Goal: Task Accomplishment & Management: Use online tool/utility

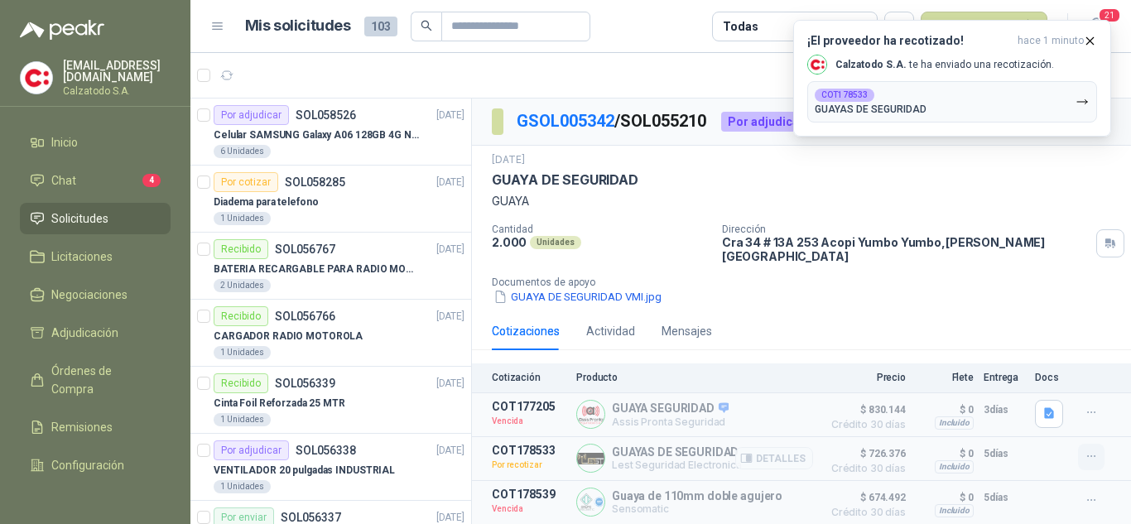
click at [1093, 449] on icon "button" at bounding box center [1091, 456] width 14 height 14
click at [820, 291] on div "GUAYA DE SEGURIDAD VMI.jpg" at bounding box center [808, 296] width 632 height 17
click at [70, 165] on link "Chat 4" at bounding box center [95, 180] width 151 height 31
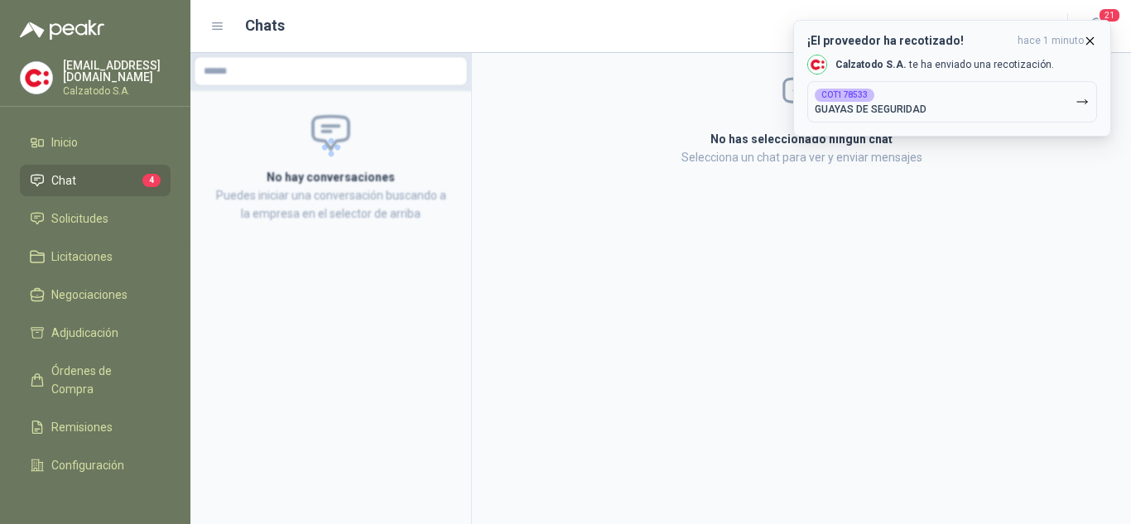
click at [1031, 104] on button "COT178533 GUAYAS DE SEGURIDAD" at bounding box center [952, 101] width 290 height 41
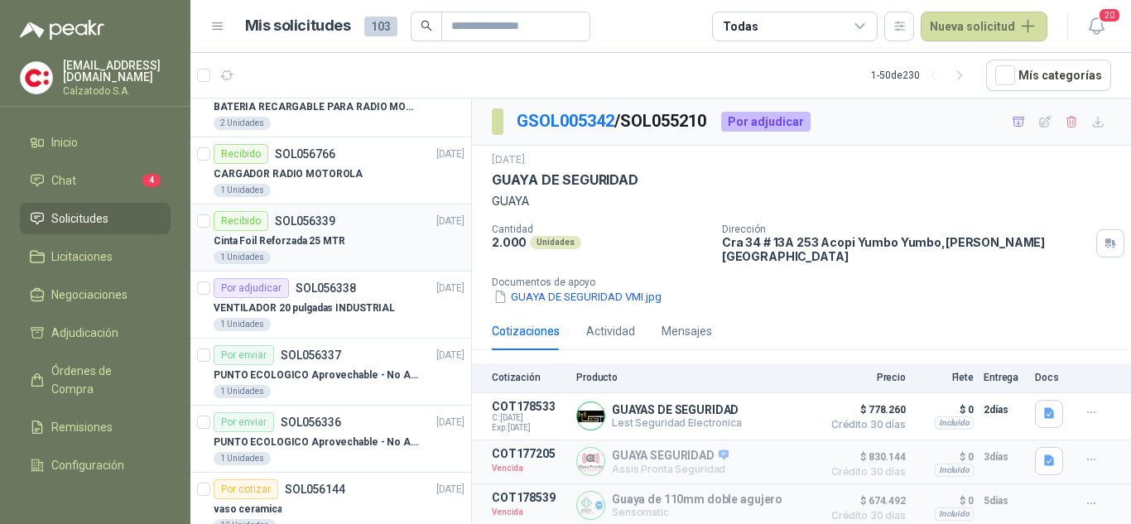
scroll to position [166, 0]
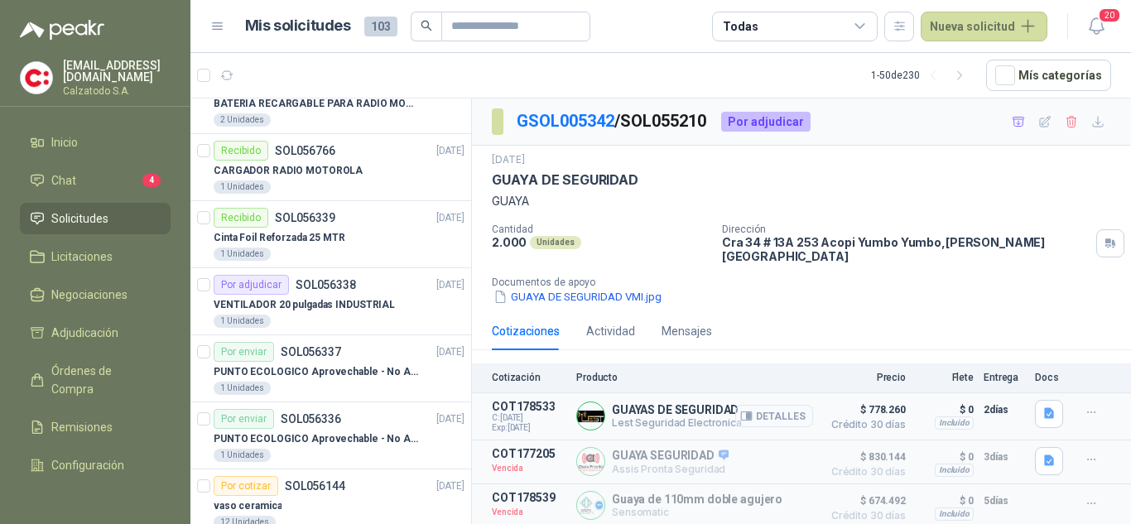
click at [761, 406] on button "Detalles" at bounding box center [774, 416] width 78 height 22
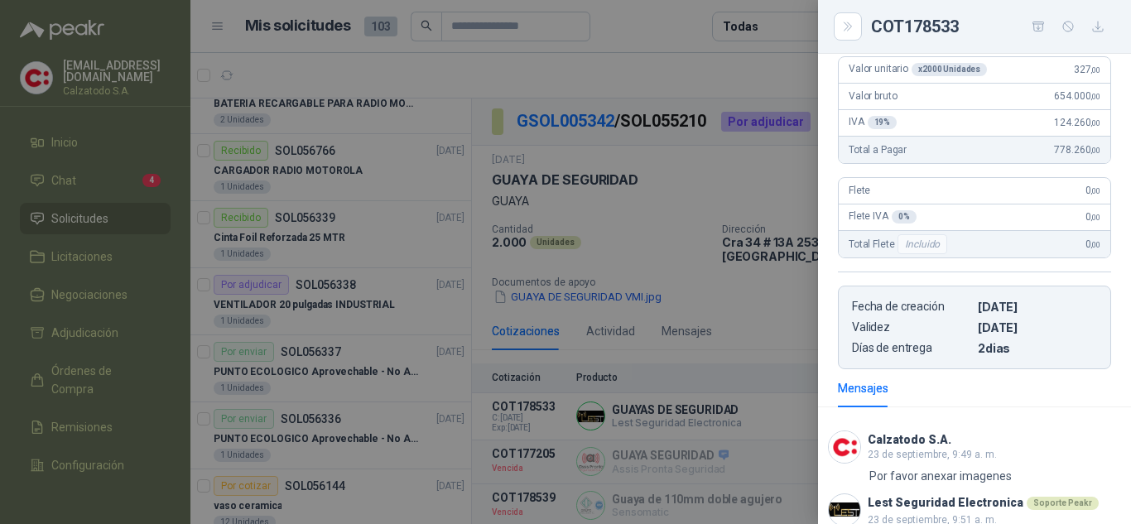
scroll to position [0, 0]
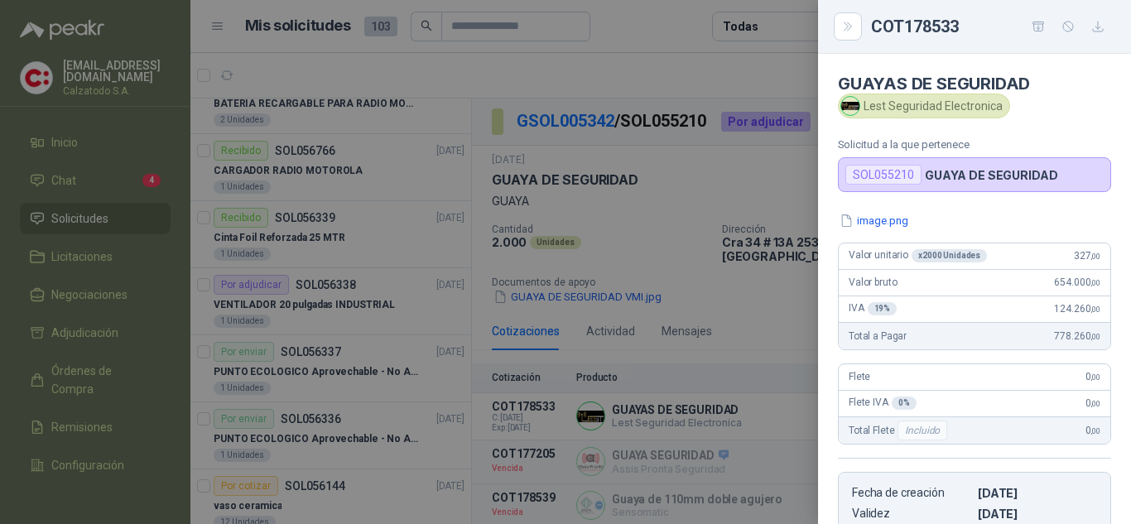
click at [780, 234] on div at bounding box center [565, 262] width 1131 height 524
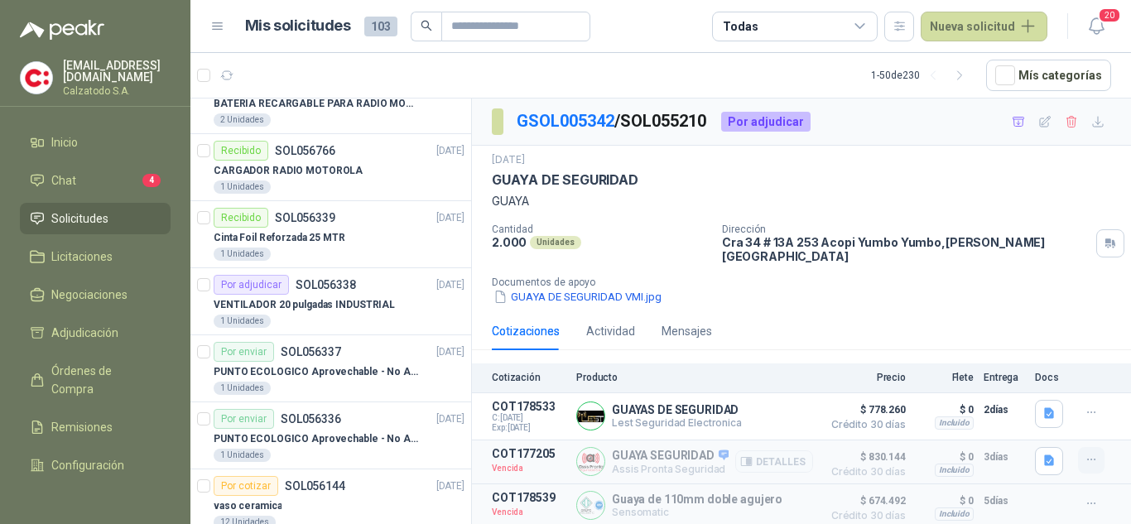
click at [1087, 453] on icon "button" at bounding box center [1091, 460] width 14 height 14
click at [1056, 411] on button "Solicitar Recotización" at bounding box center [1058, 413] width 132 height 26
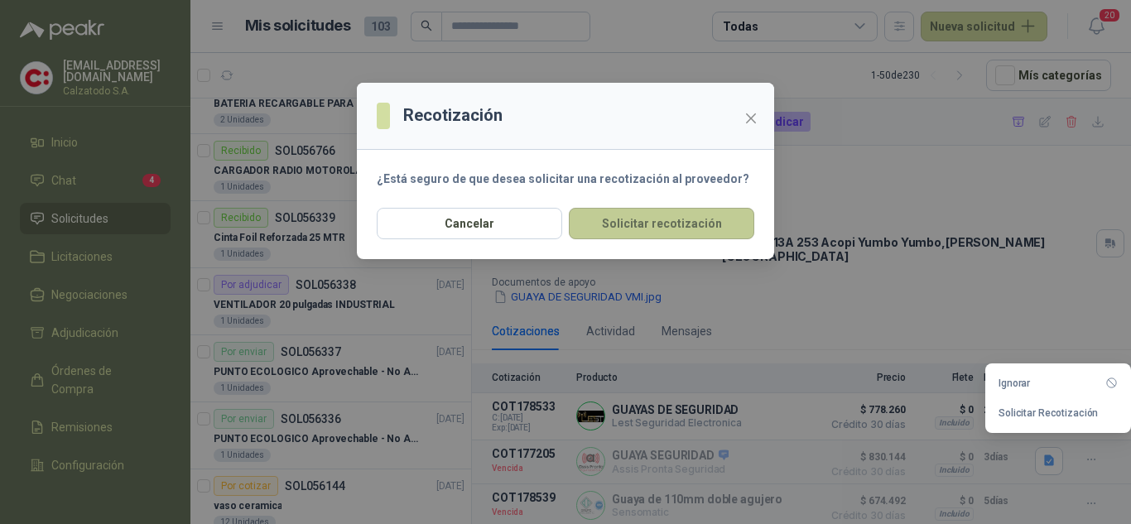
click at [659, 222] on button "Solicitar recotización" at bounding box center [661, 223] width 185 height 31
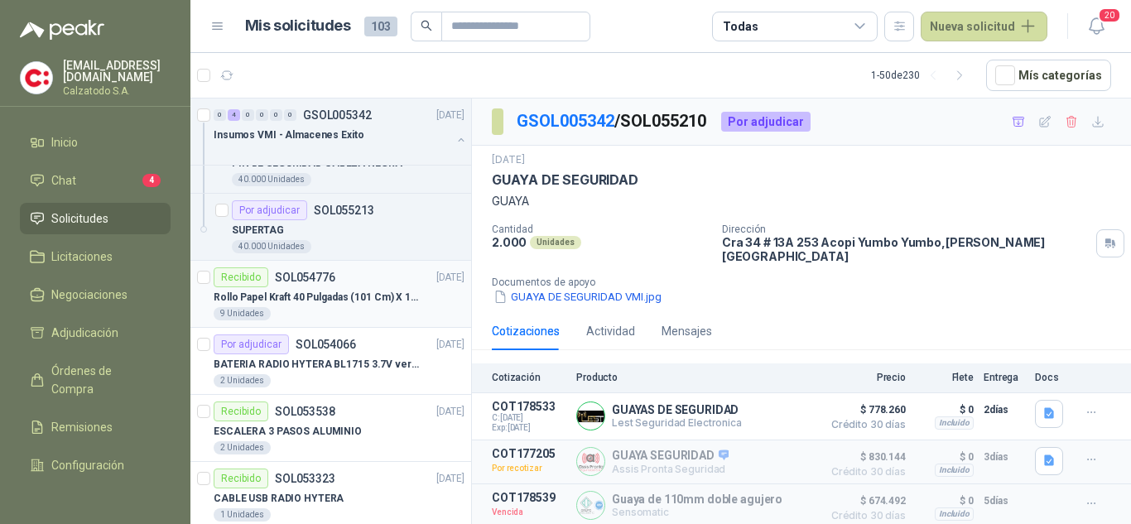
scroll to position [745, 0]
